Goal: Information Seeking & Learning: Learn about a topic

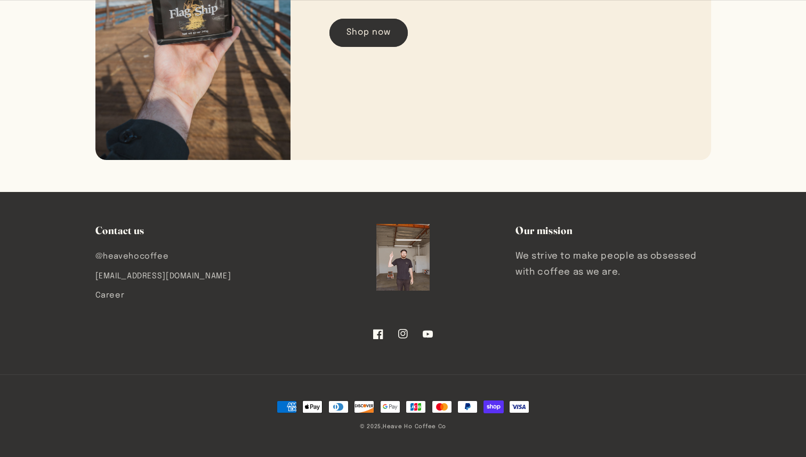
scroll to position [1791, 0]
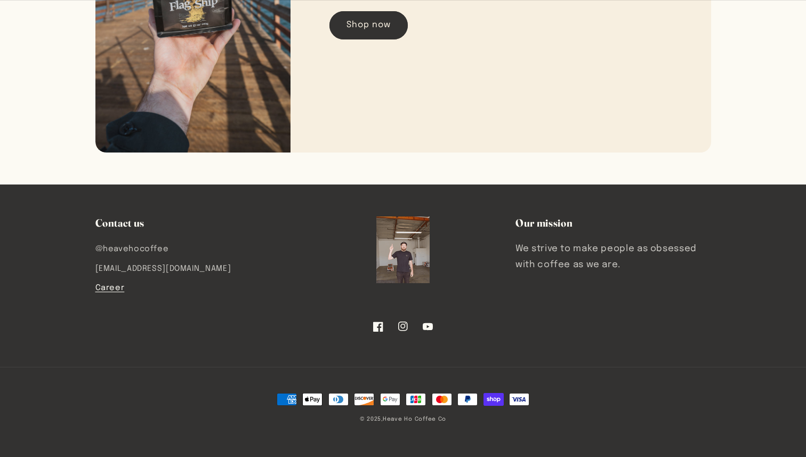
click at [100, 285] on link "Career" at bounding box center [109, 287] width 29 height 19
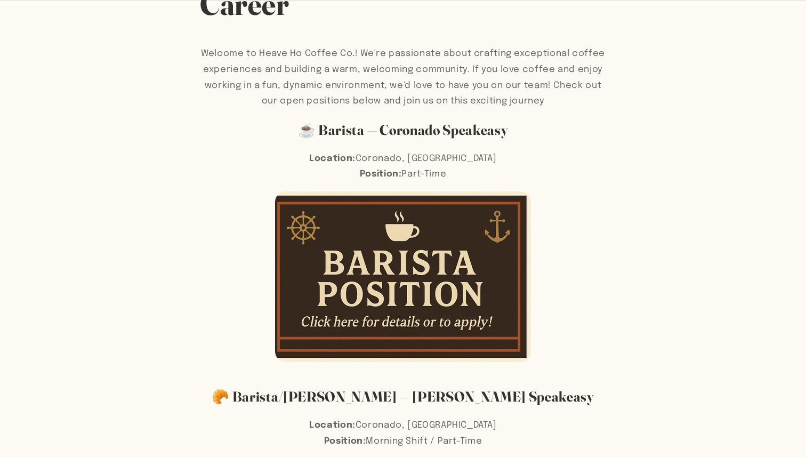
scroll to position [108, 0]
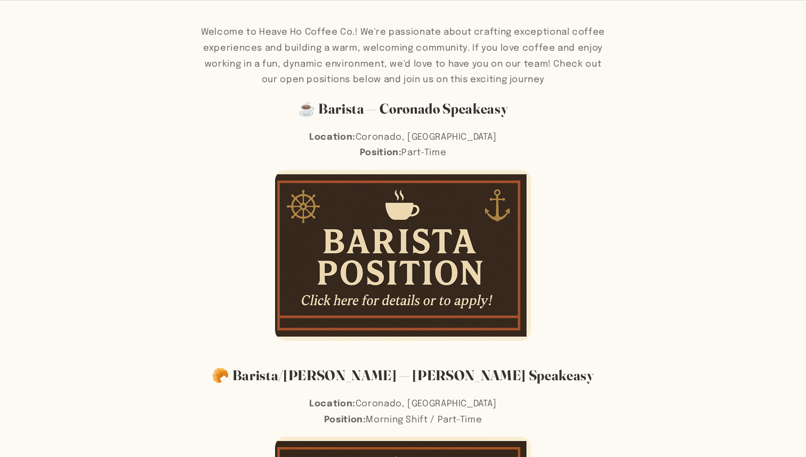
click at [515, 64] on p "Welcome to Heave Ho Coffee Co.! We're passionate about crafting exceptional cof…" at bounding box center [403, 56] width 406 height 63
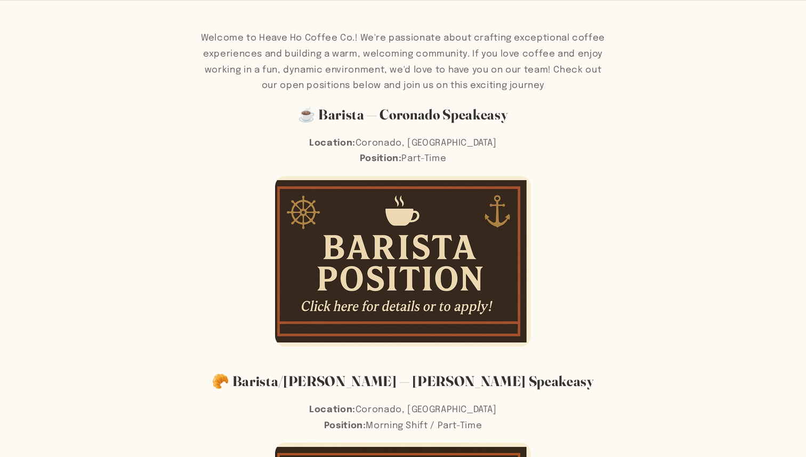
scroll to position [129, 0]
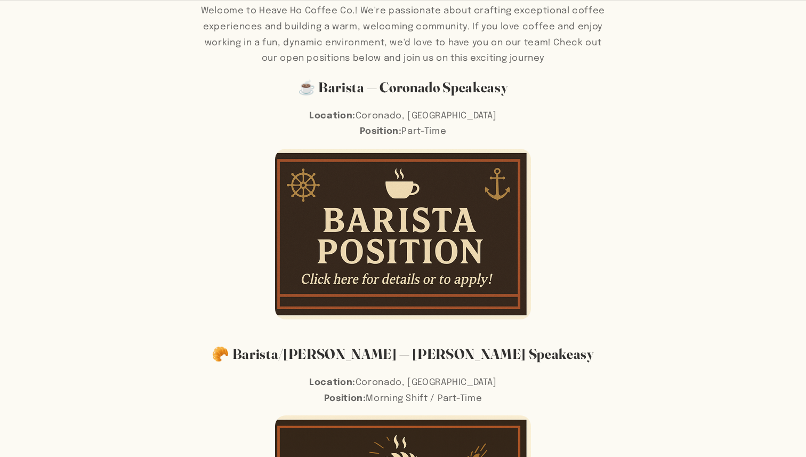
click at [422, 241] on img at bounding box center [403, 234] width 256 height 171
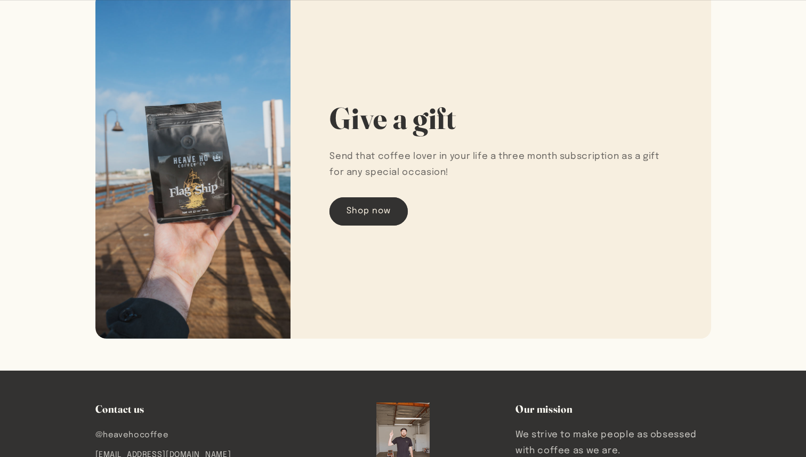
scroll to position [1791, 0]
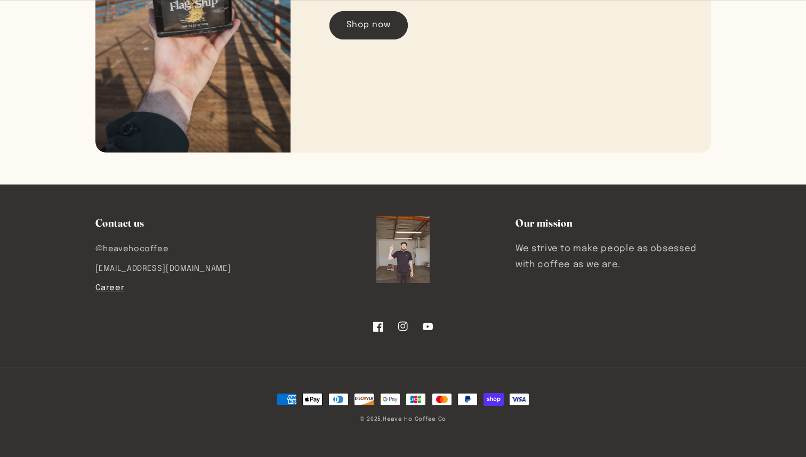
click at [112, 288] on link "Career" at bounding box center [109, 287] width 29 height 19
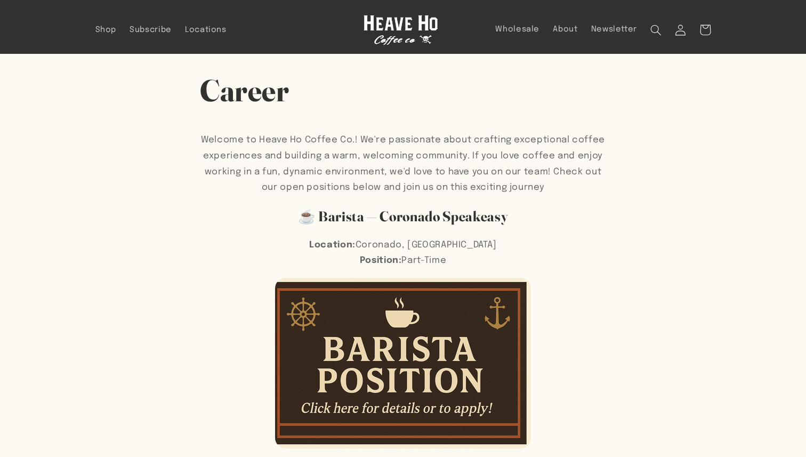
click at [408, 215] on h2 "☕ Barista — Coronado Speakeasy" at bounding box center [403, 216] width 406 height 18
click at [407, 248] on p "Location: Coronado, CA Position: Part-Time" at bounding box center [403, 252] width 406 height 31
click at [429, 318] on img at bounding box center [403, 363] width 256 height 171
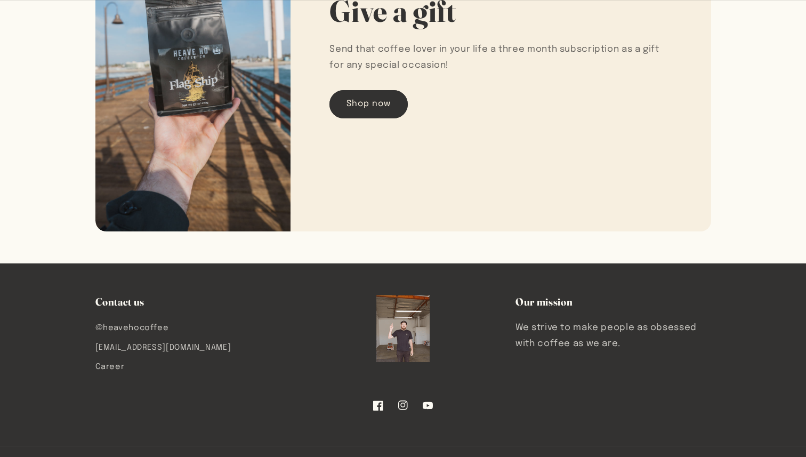
scroll to position [1791, 0]
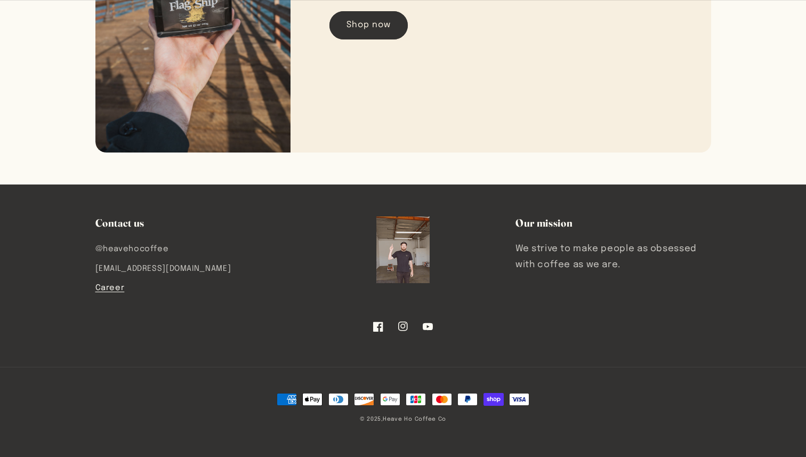
click at [103, 283] on link "Career" at bounding box center [109, 287] width 29 height 19
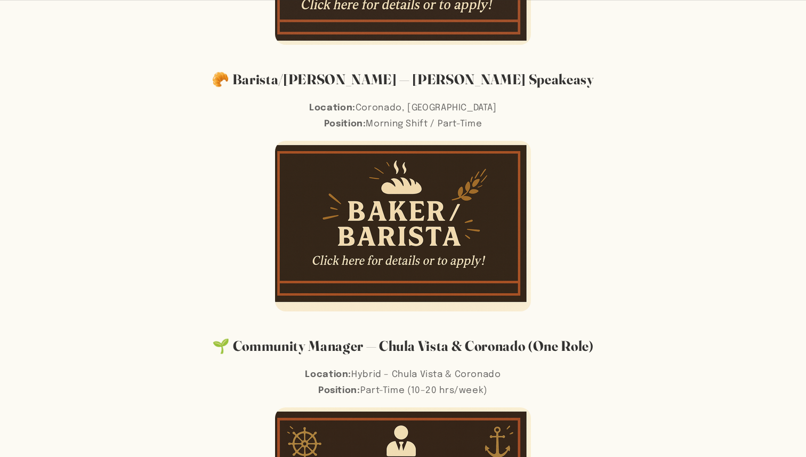
scroll to position [409, 0]
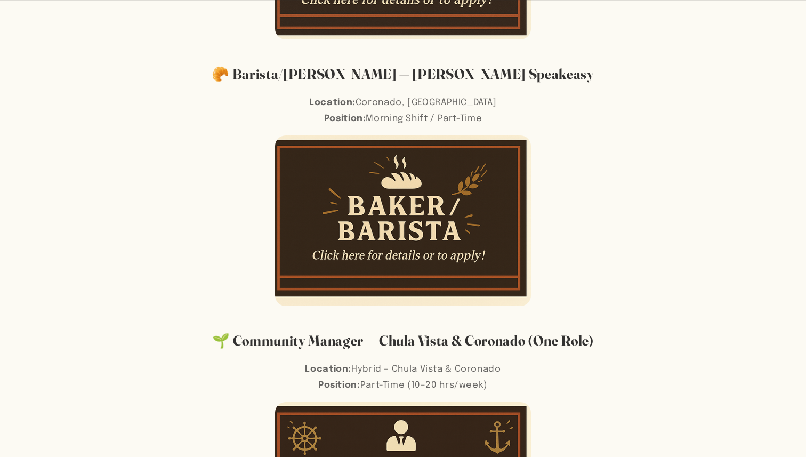
click at [389, 236] on img at bounding box center [403, 220] width 256 height 171
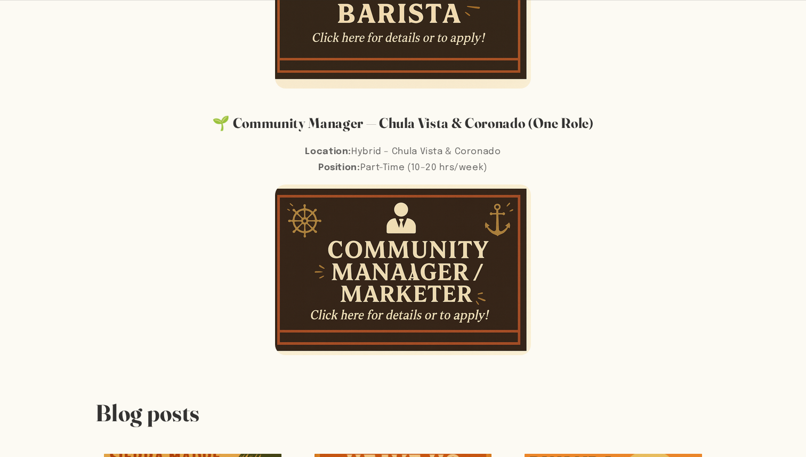
scroll to position [636, 0]
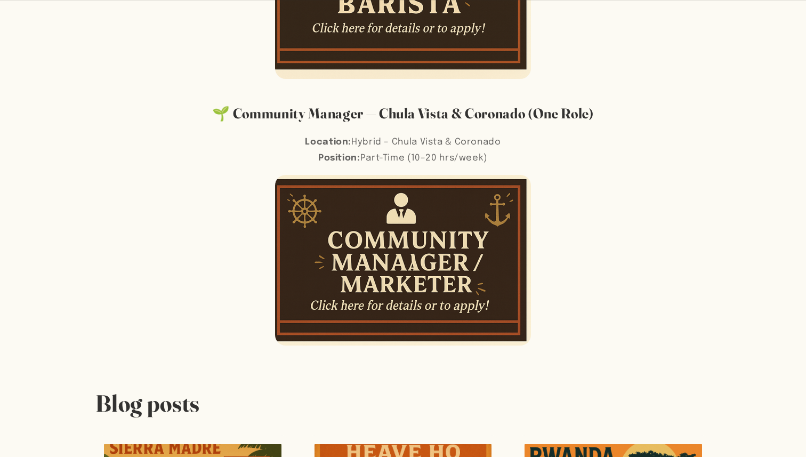
click at [366, 332] on img at bounding box center [403, 260] width 256 height 171
